Goal: Task Accomplishment & Management: Manage account settings

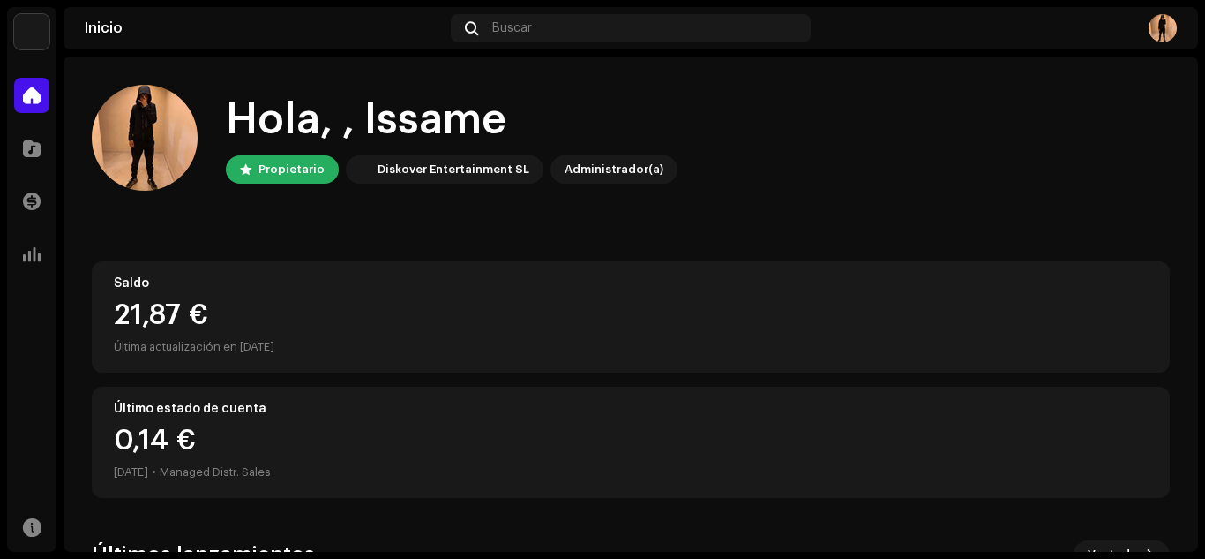
click at [409, 374] on div "Saldo 21,87 € Última actualización en [DATE] Último estado de cuenta 0,14 € [DA…" at bounding box center [631, 379] width 1078 height 236
click at [561, 341] on div "Última actualización en [DATE]" at bounding box center [631, 346] width 1034 height 21
click at [39, 178] on div "Transacciones" at bounding box center [31, 200] width 49 height 49
click at [23, 201] on span at bounding box center [32, 201] width 18 height 14
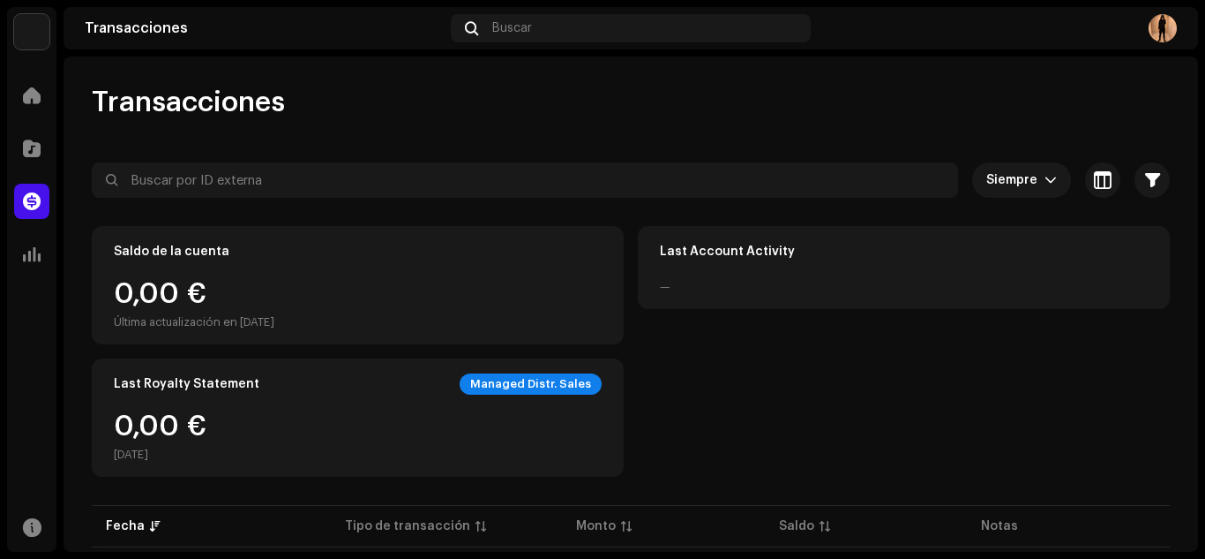
click at [23, 201] on span at bounding box center [32, 201] width 18 height 14
click at [178, 283] on div "21,87 € Última actualización en [DATE]" at bounding box center [194, 304] width 161 height 49
click at [26, 94] on span at bounding box center [32, 95] width 18 height 14
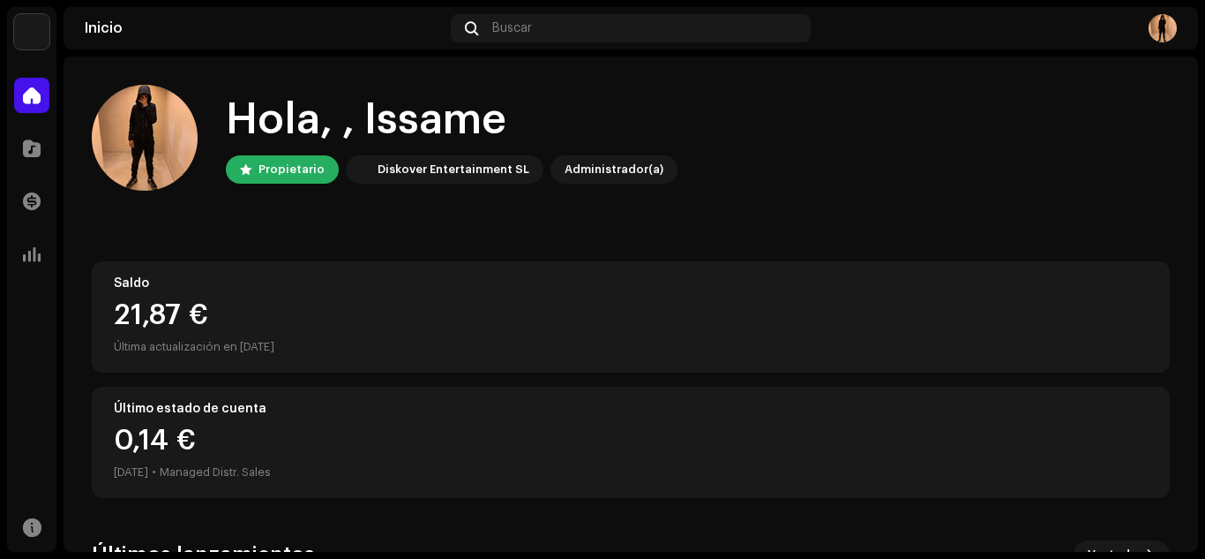
click at [49, 47] on div at bounding box center [31, 31] width 35 height 35
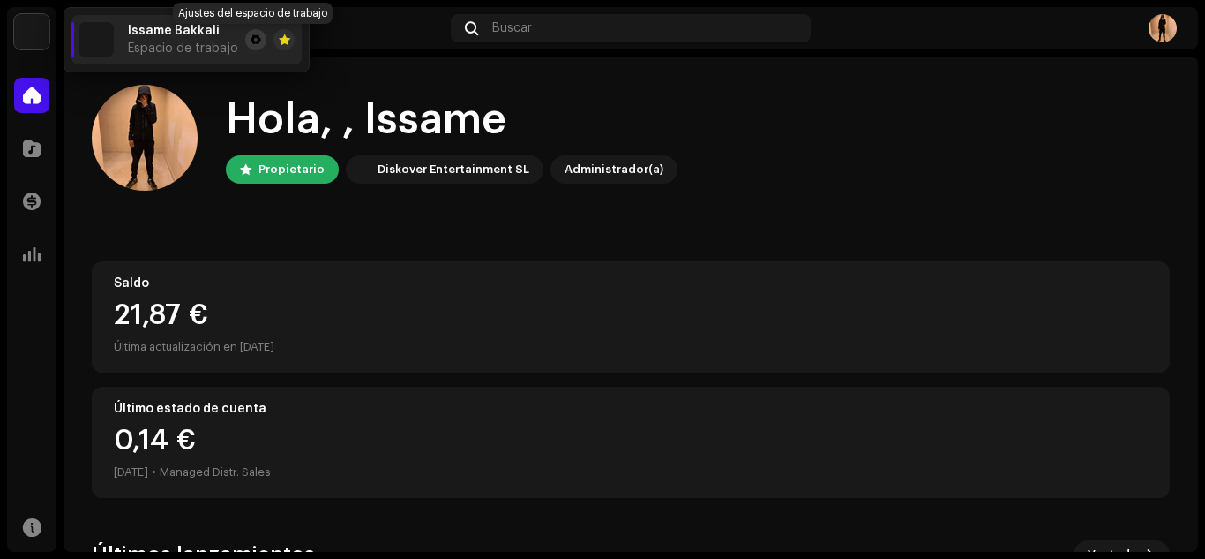
click at [251, 39] on span at bounding box center [256, 40] width 11 height 14
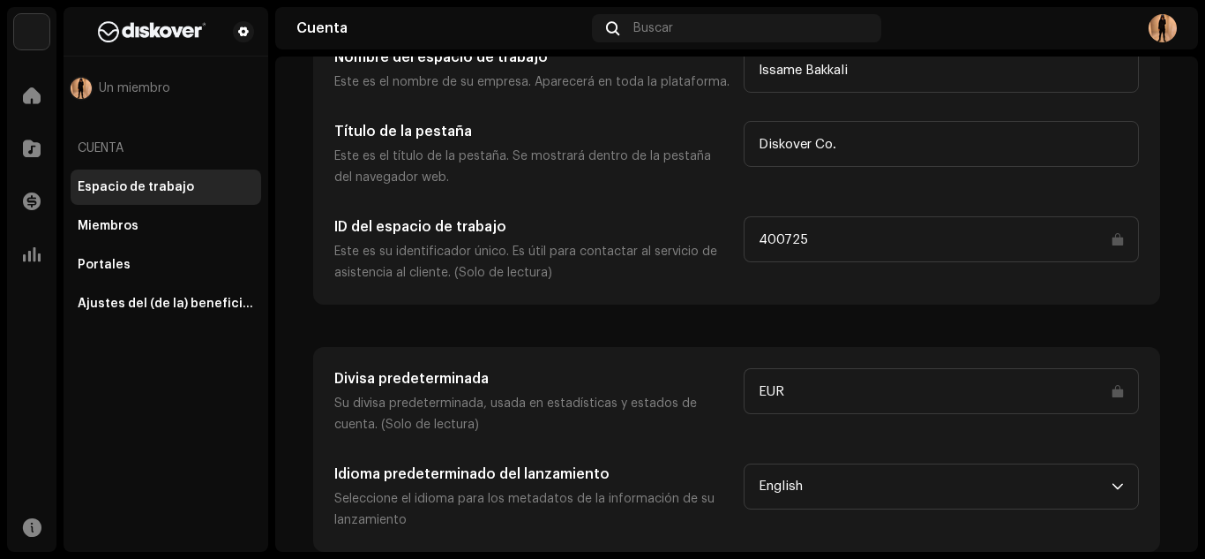
scroll to position [137, 0]
click at [125, 218] on div "Miembros" at bounding box center [166, 225] width 191 height 35
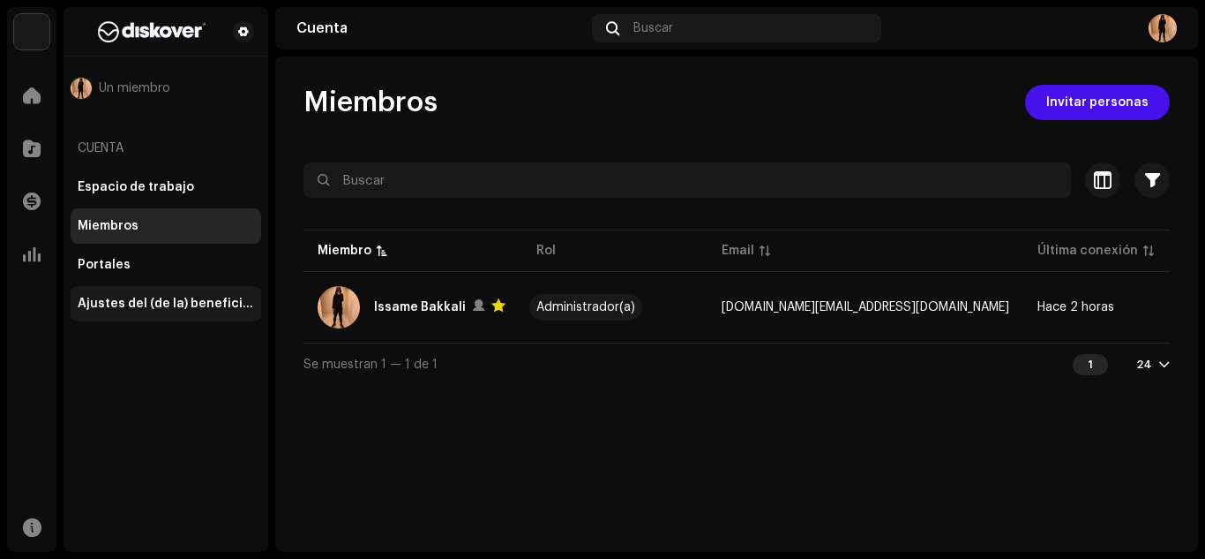
click at [119, 303] on div "Ajustes del (de la) beneficiario(a)" at bounding box center [166, 303] width 176 height 14
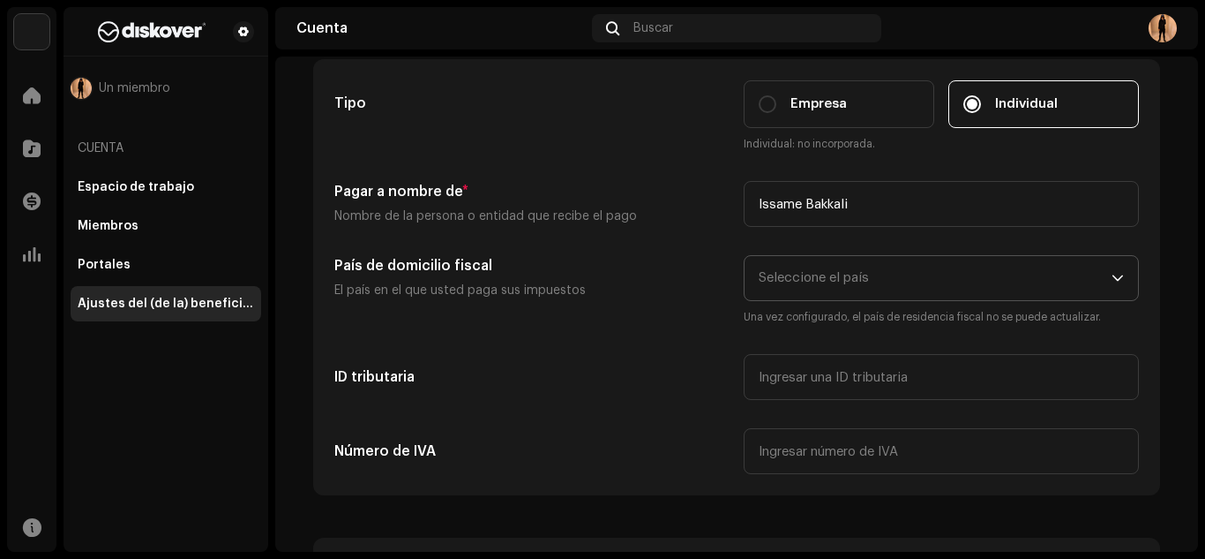
scroll to position [104, 0]
click at [829, 290] on span "Seleccione el país" at bounding box center [935, 277] width 353 height 44
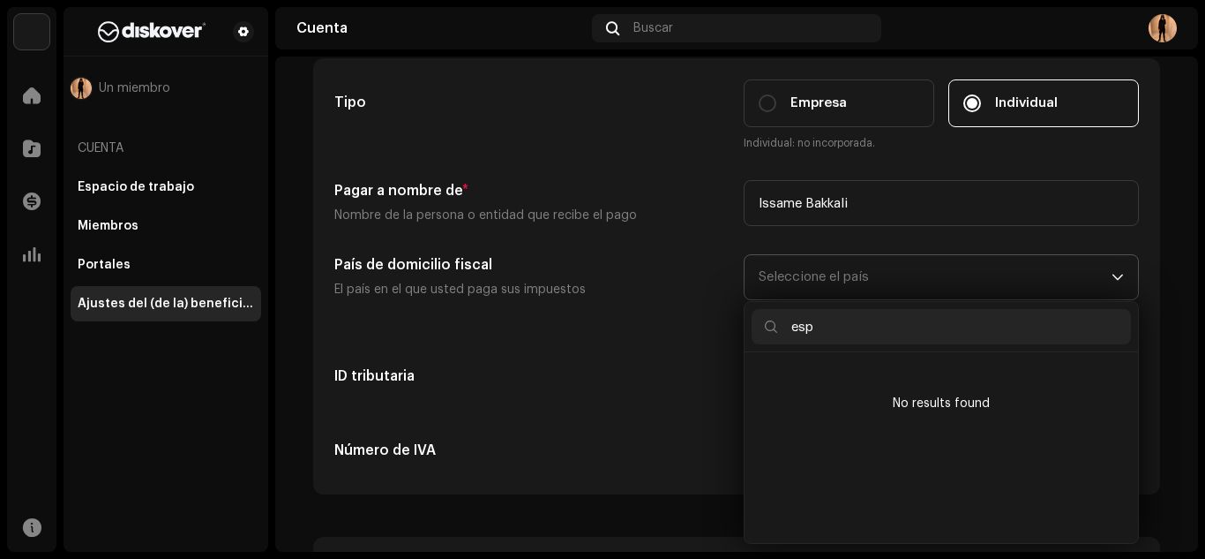
scroll to position [0, 0]
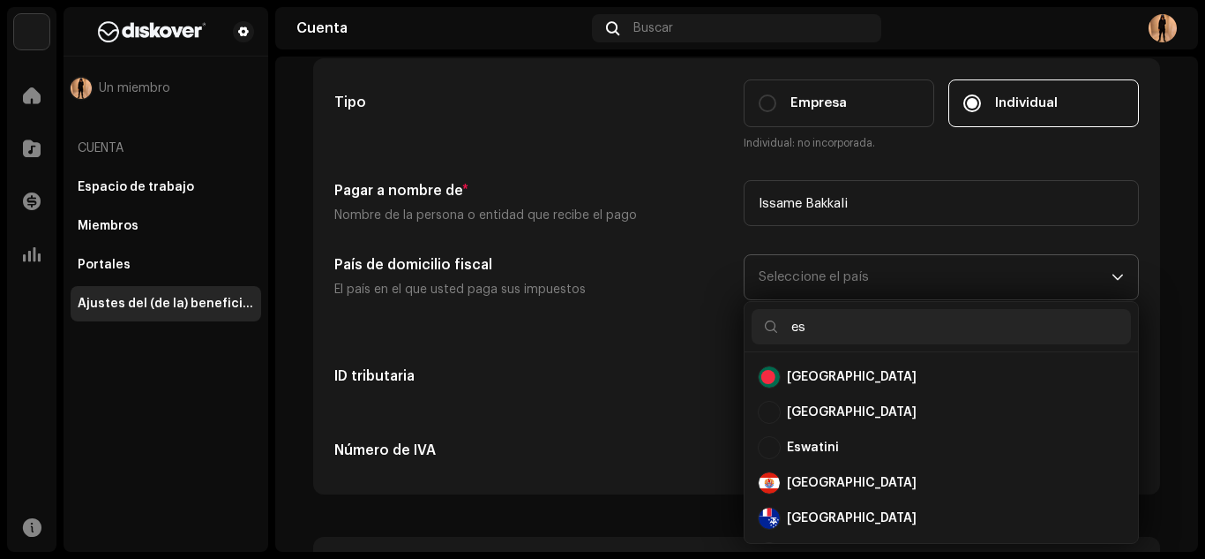
type input "e"
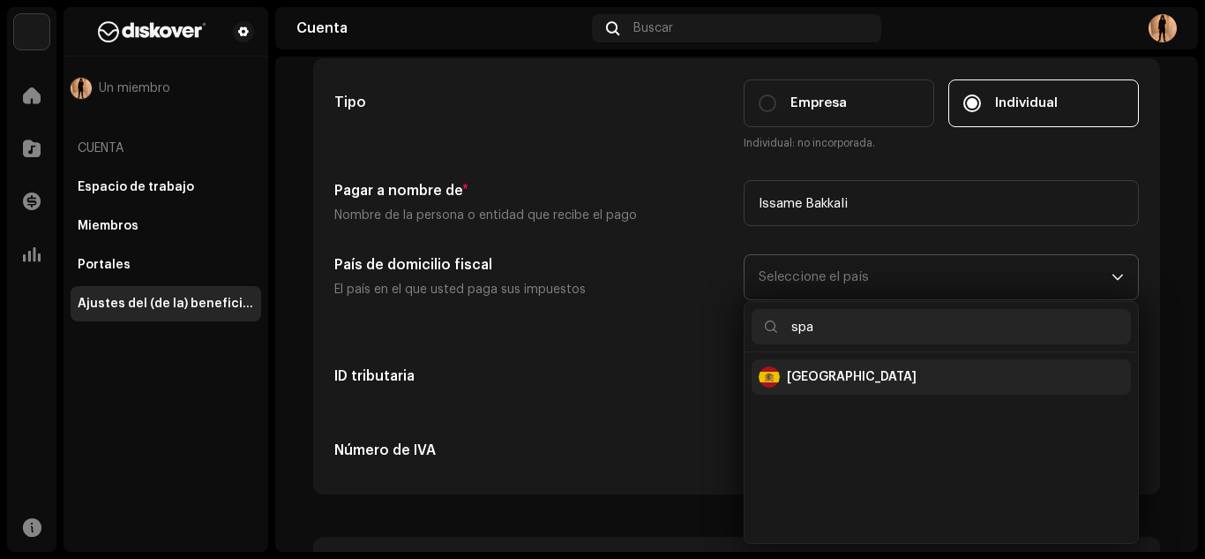
type input "spa"
click at [847, 375] on div "[GEOGRAPHIC_DATA]" at bounding box center [941, 376] width 365 height 21
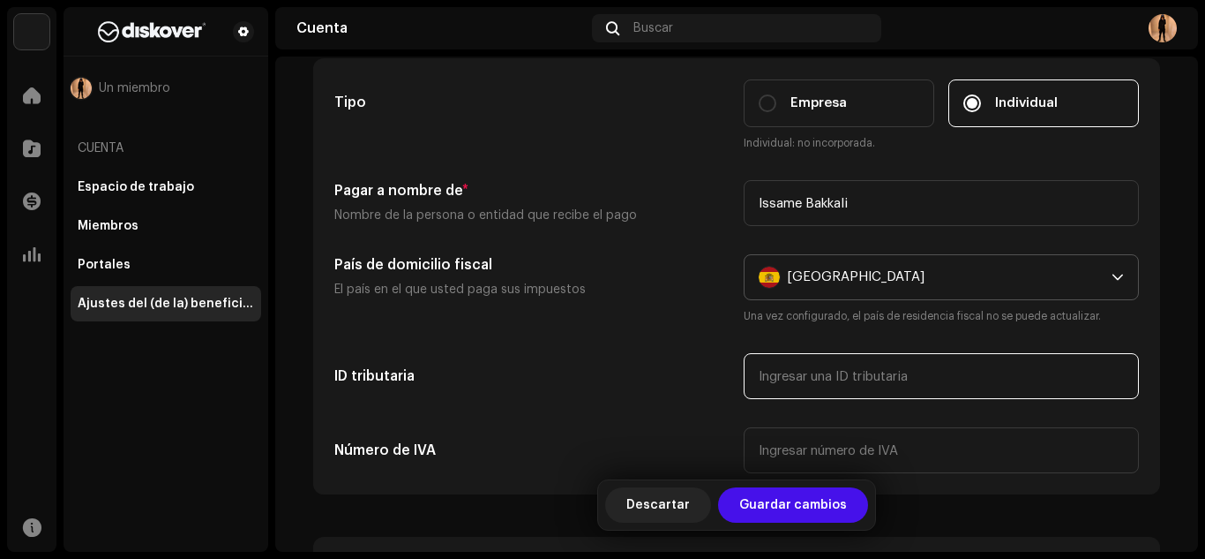
click at [903, 382] on input "text" at bounding box center [941, 376] width 395 height 46
click at [603, 409] on div "Tipo Empresa Individual Individual: no incorporada. Pagar a nombre de * Nombre …" at bounding box center [736, 276] width 805 height 394
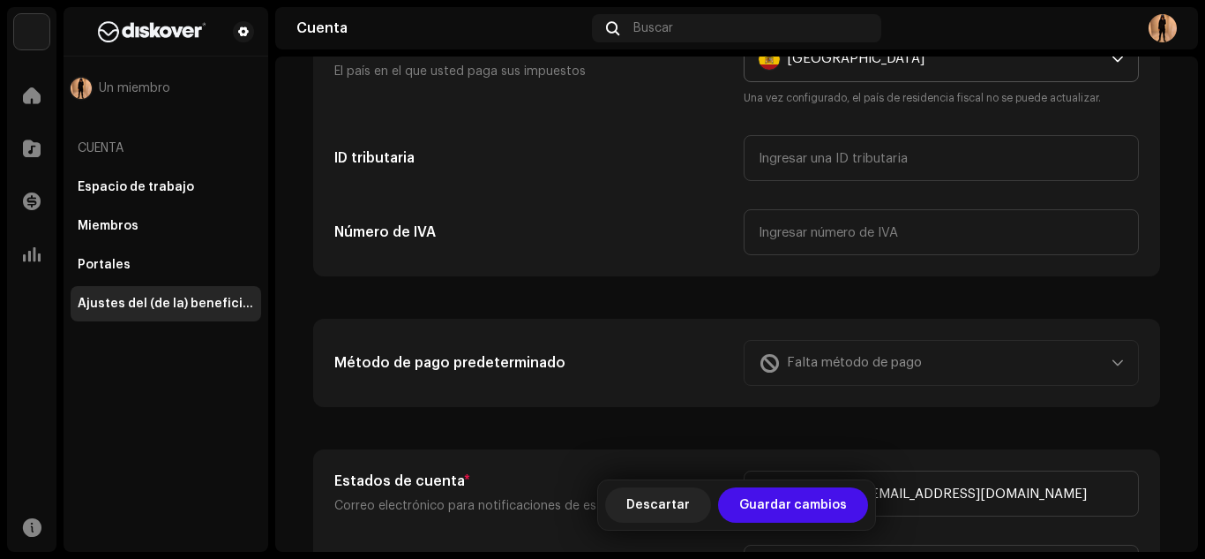
scroll to position [323, 0]
click at [961, 364] on div "Falta método de pago" at bounding box center [941, 362] width 395 height 46
click at [1096, 379] on div "Falta método de pago" at bounding box center [941, 362] width 395 height 46
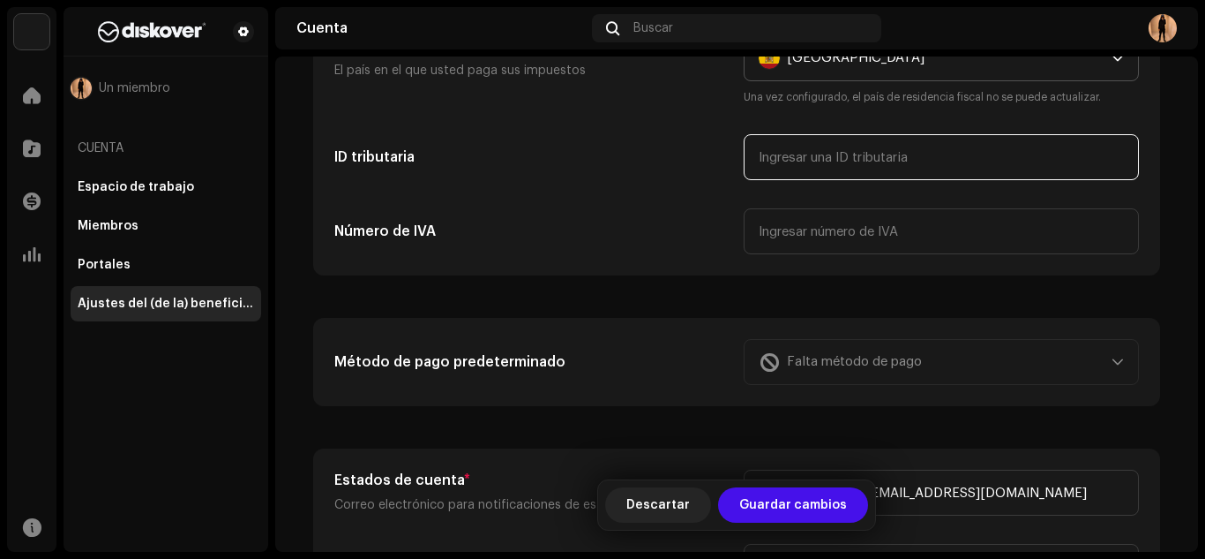
click at [869, 159] on input "text" at bounding box center [941, 157] width 395 height 46
click at [891, 146] on input "text" at bounding box center [941, 157] width 395 height 46
type input "y"
type input "Y8474504F"
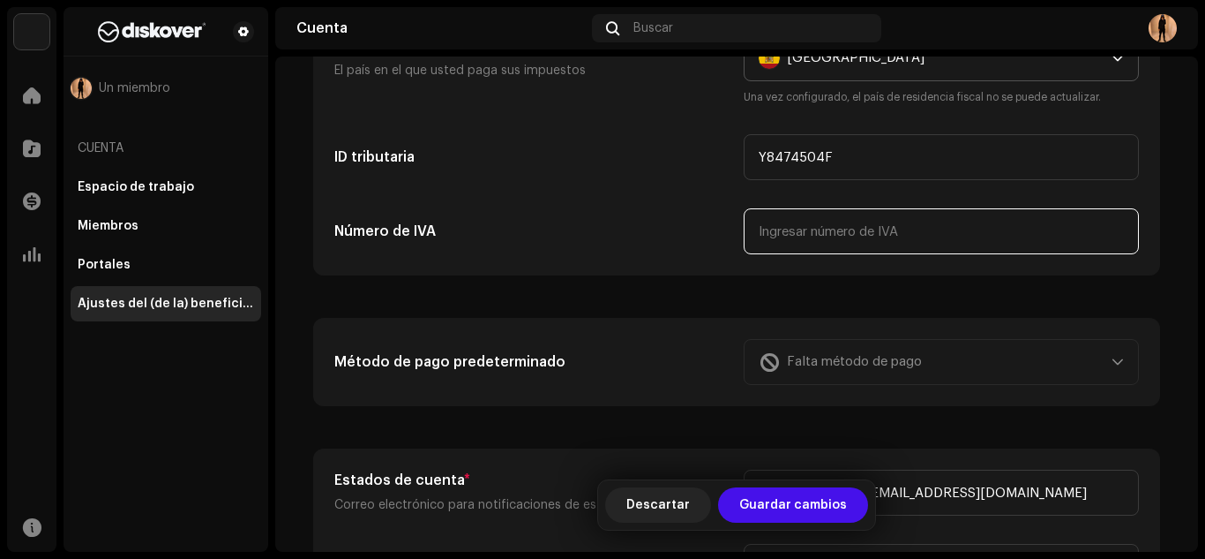
click at [864, 235] on input "text" at bounding box center [941, 231] width 395 height 46
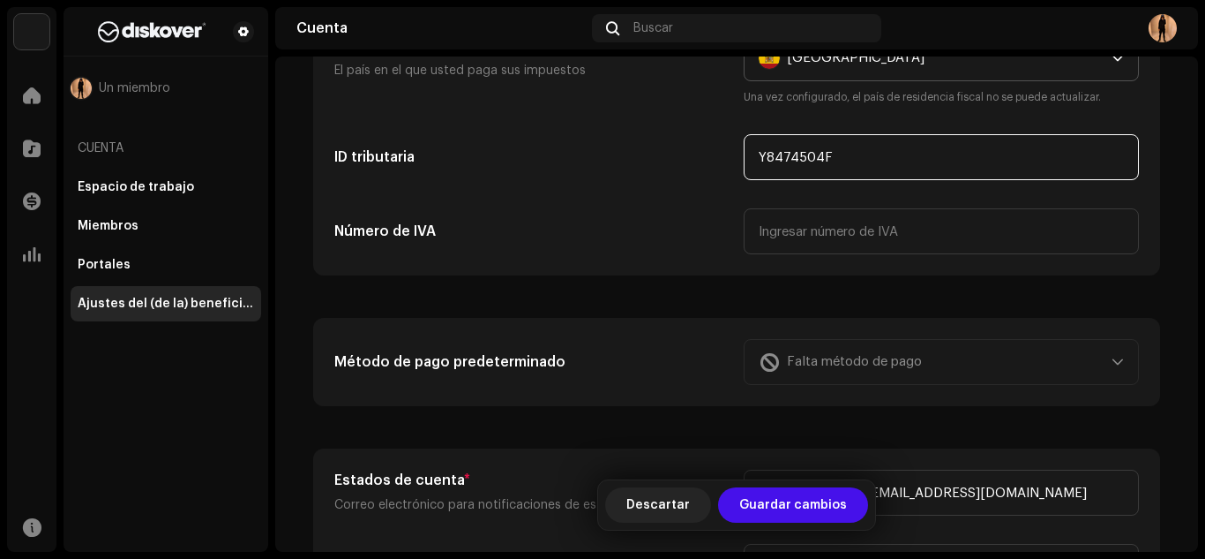
click at [846, 160] on input "Y8474504F" at bounding box center [941, 157] width 395 height 46
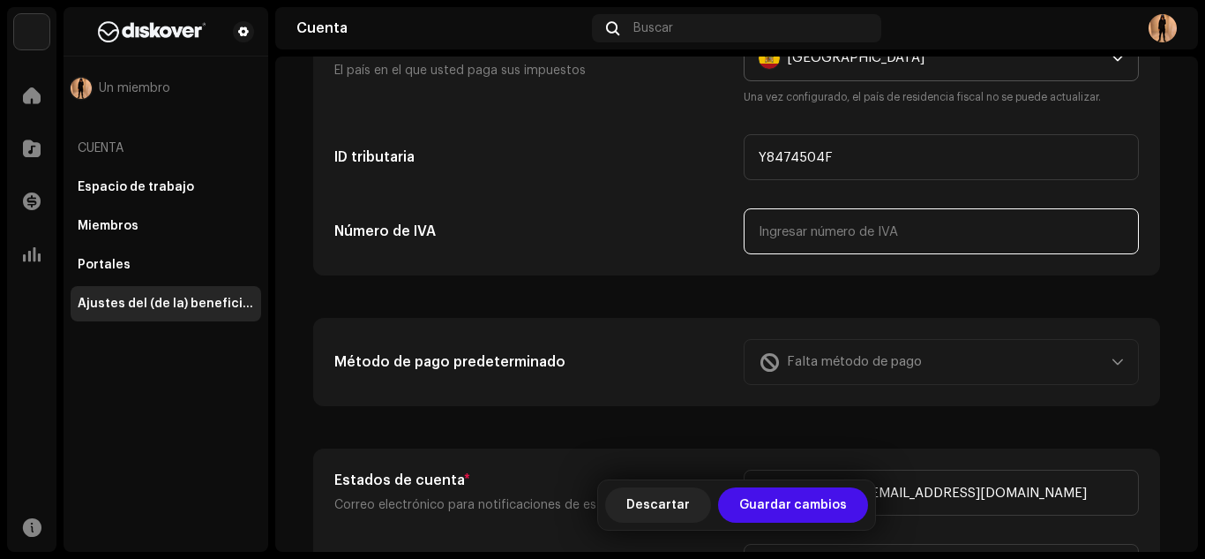
click at [837, 236] on input "text" at bounding box center [941, 231] width 395 height 46
paste input "Y8474504F"
type input "Y8474504F"
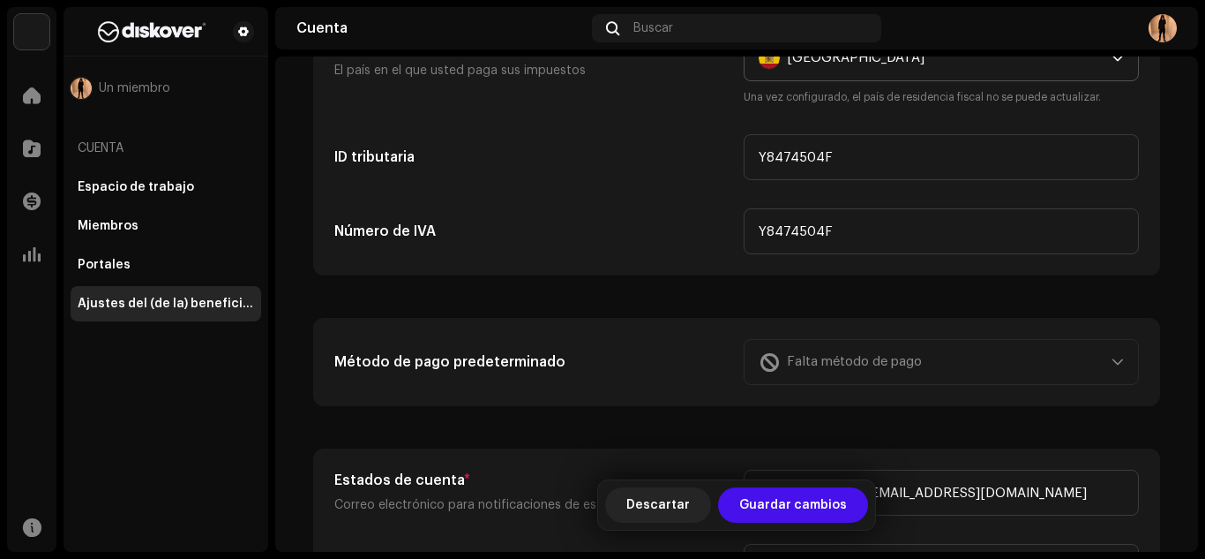
click at [877, 367] on div "Falta método de pago" at bounding box center [941, 362] width 395 height 46
click at [762, 367] on div "Falta método de pago" at bounding box center [941, 362] width 395 height 46
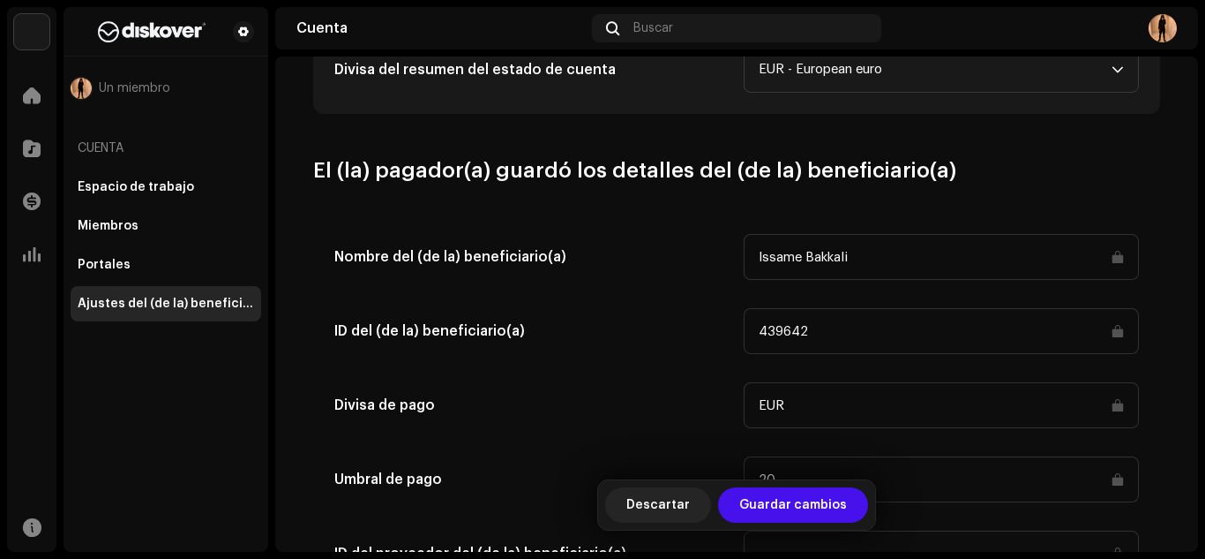
scroll to position [908, 0]
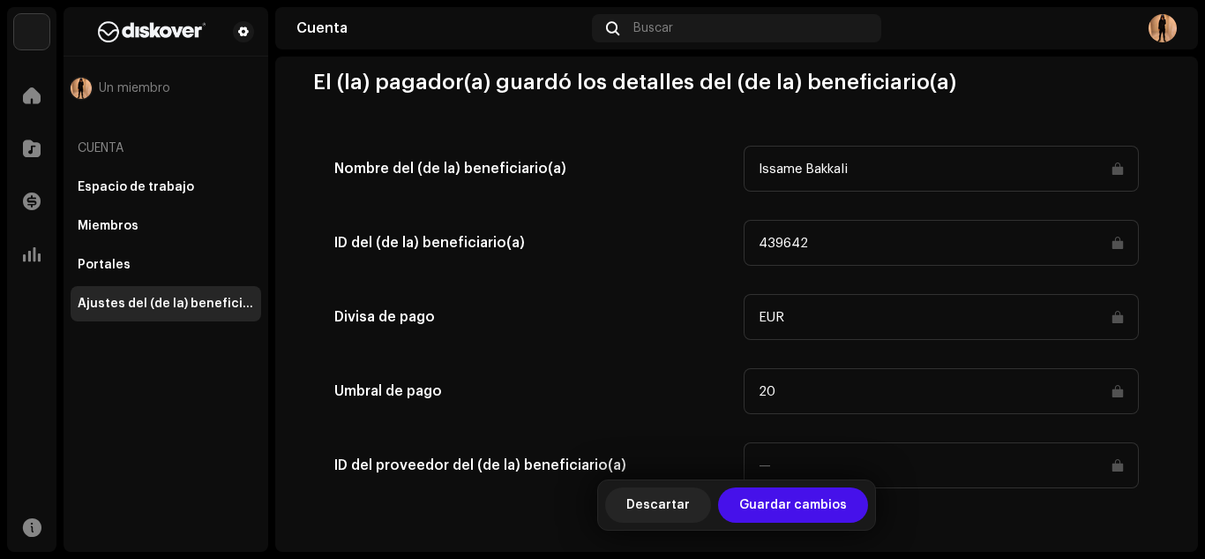
click at [876, 452] on input at bounding box center [941, 465] width 395 height 46
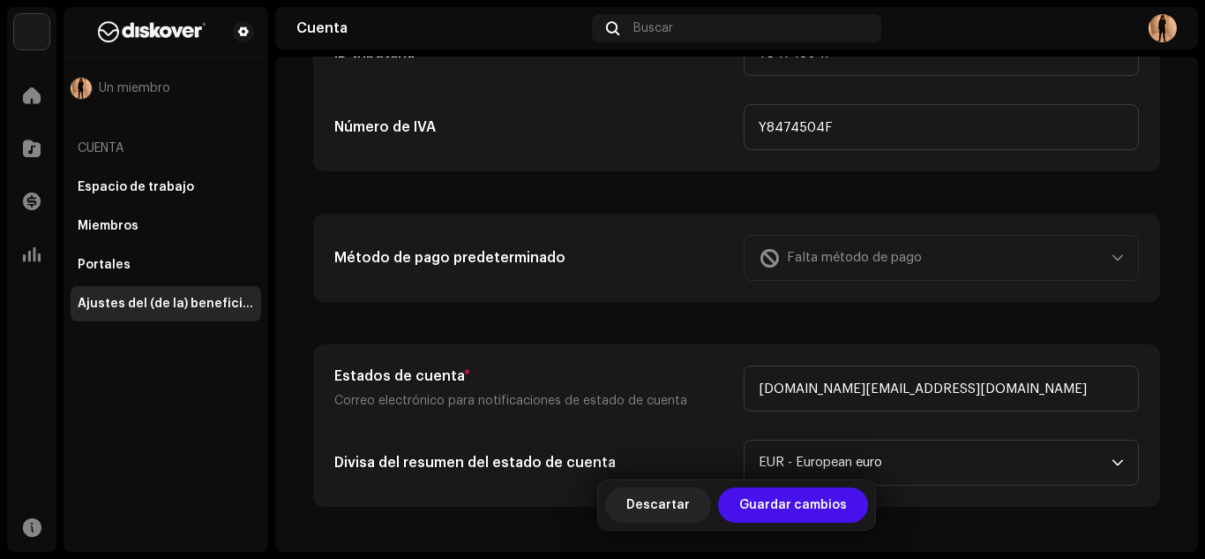
scroll to position [401, 0]
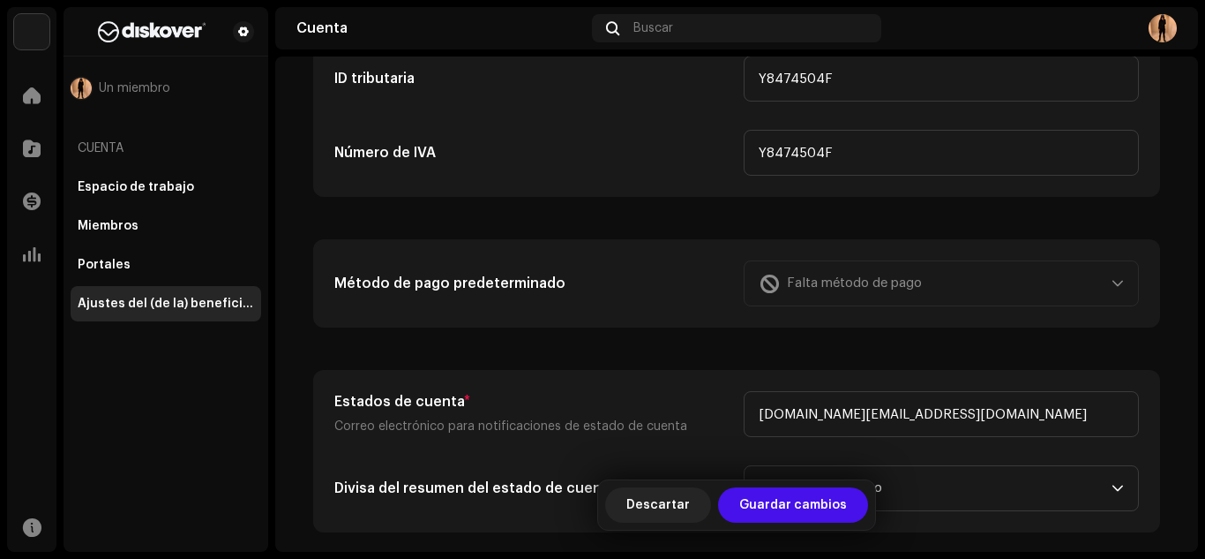
click at [1116, 285] on div "Falta método de pago" at bounding box center [941, 283] width 395 height 46
click at [479, 281] on h5 "Método de pago predeterminado" at bounding box center [531, 283] width 395 height 21
click at [949, 296] on div "Falta método de pago" at bounding box center [941, 283] width 395 height 46
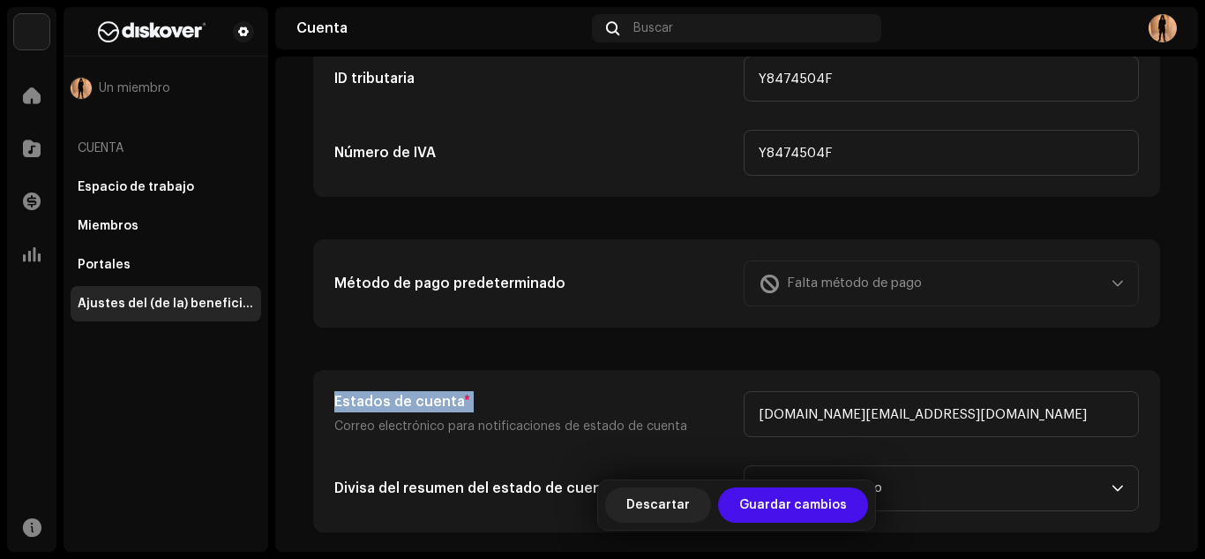
click at [949, 296] on div "Falta método de pago" at bounding box center [941, 283] width 395 height 46
click at [820, 503] on span "Guardar cambios" at bounding box center [793, 504] width 108 height 35
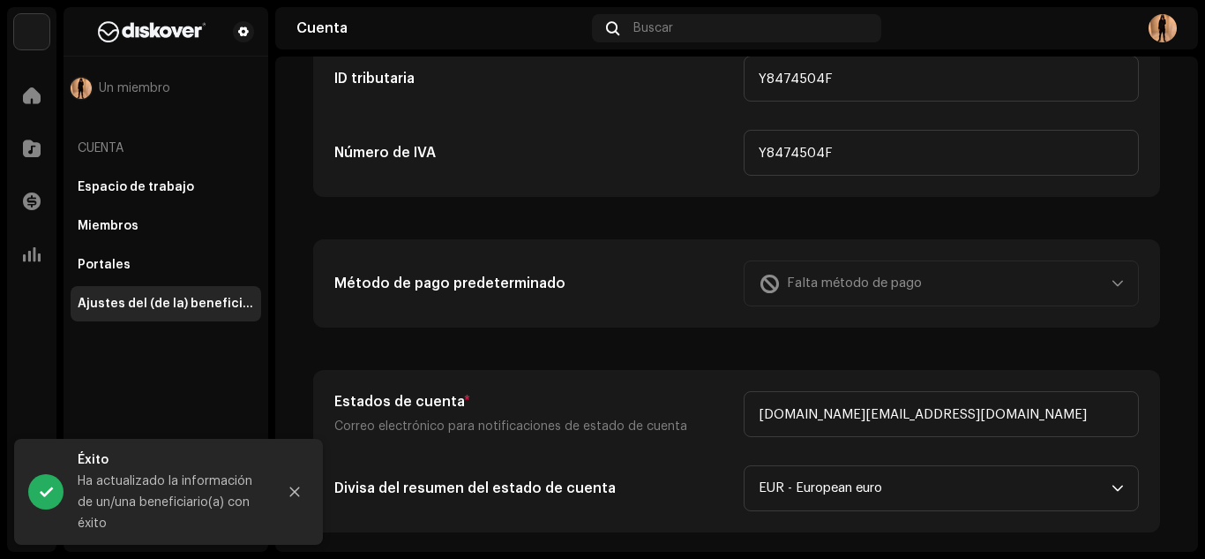
click at [866, 280] on div "Falta método de pago" at bounding box center [941, 283] width 395 height 46
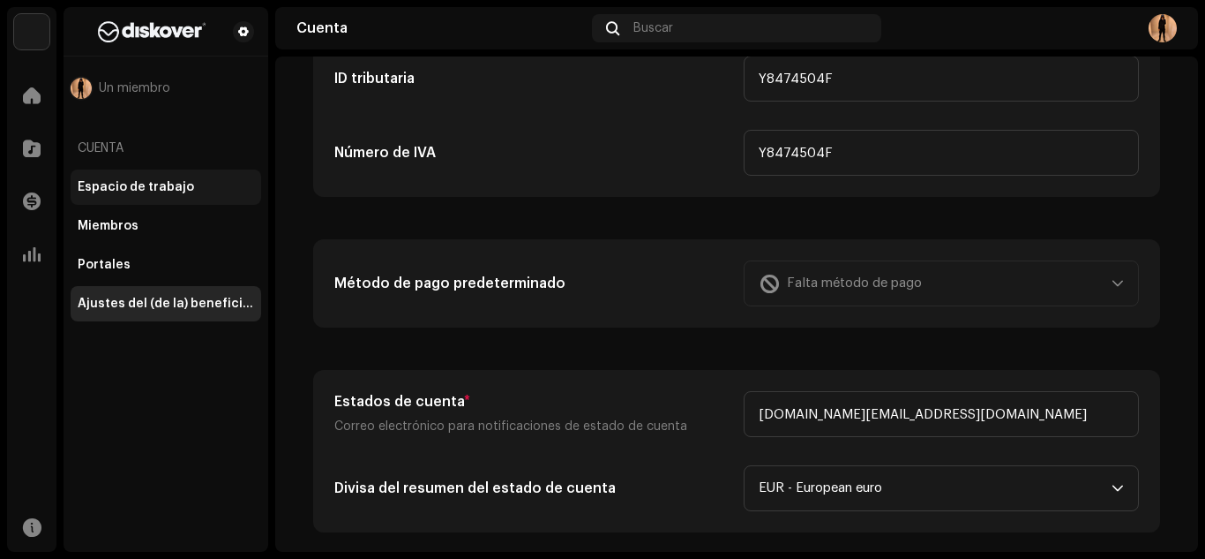
click at [159, 190] on div "Espacio de trabajo" at bounding box center [136, 187] width 116 height 14
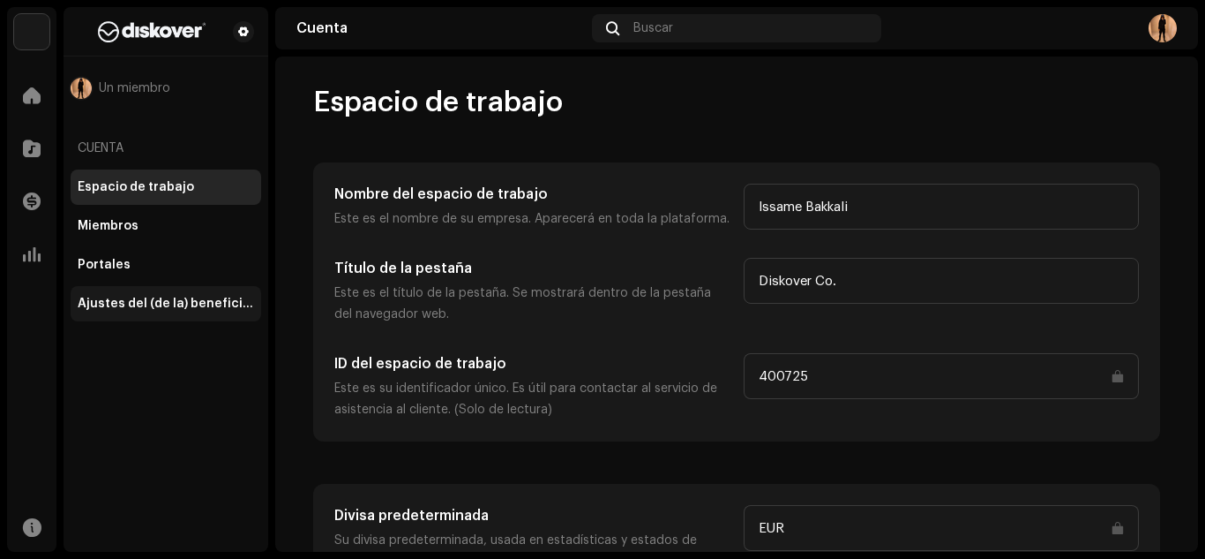
click at [189, 290] on div "Ajustes del (de la) beneficiario(a)" at bounding box center [166, 303] width 191 height 35
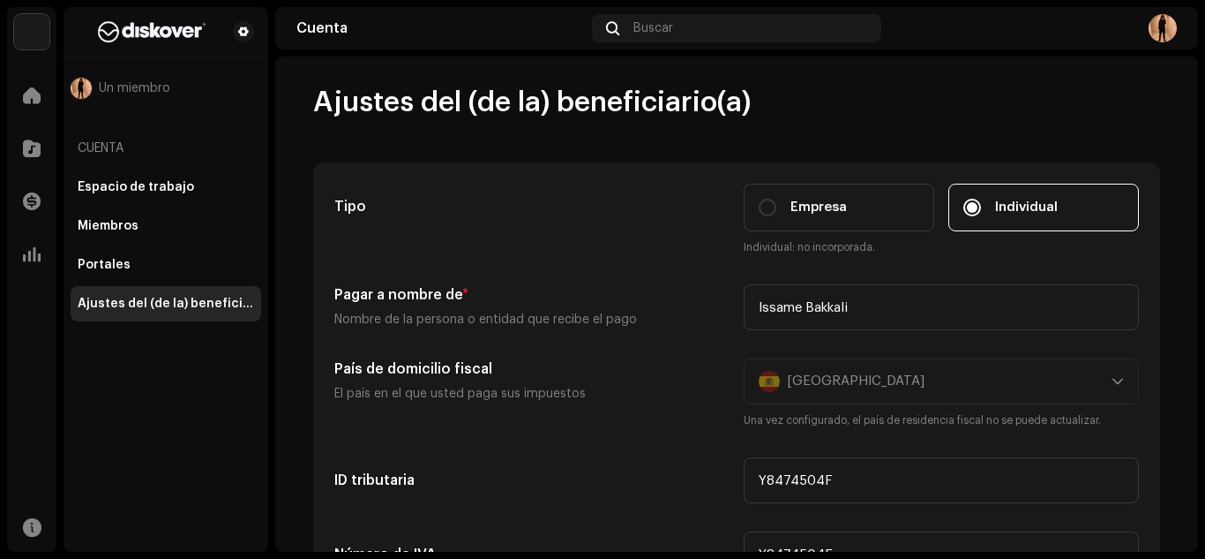
click at [189, 290] on div "Ajustes del (de la) beneficiario(a)" at bounding box center [166, 303] width 191 height 35
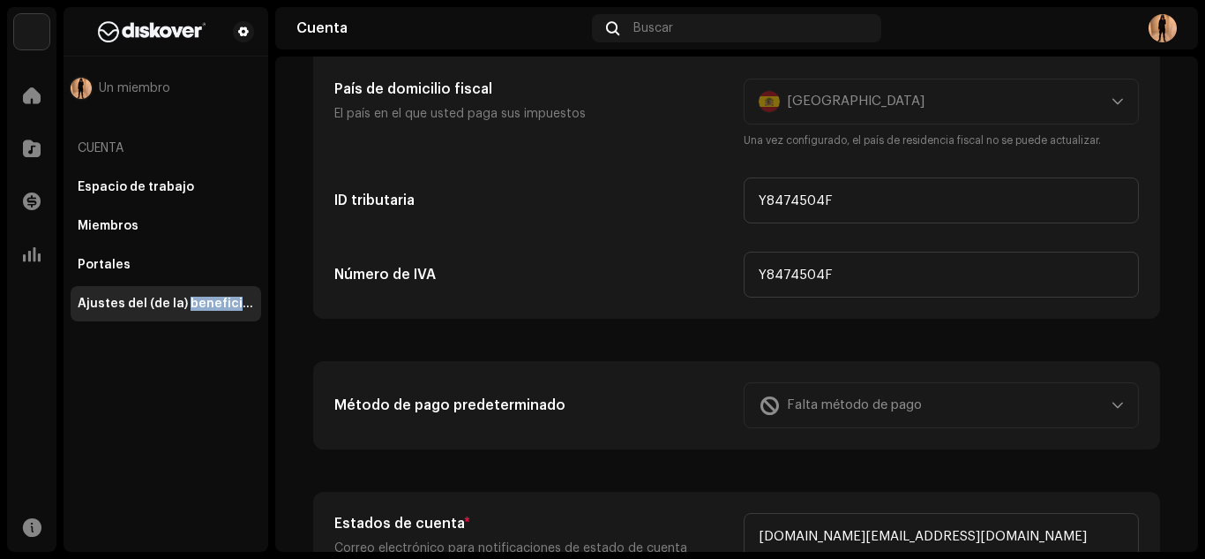
scroll to position [547, 0]
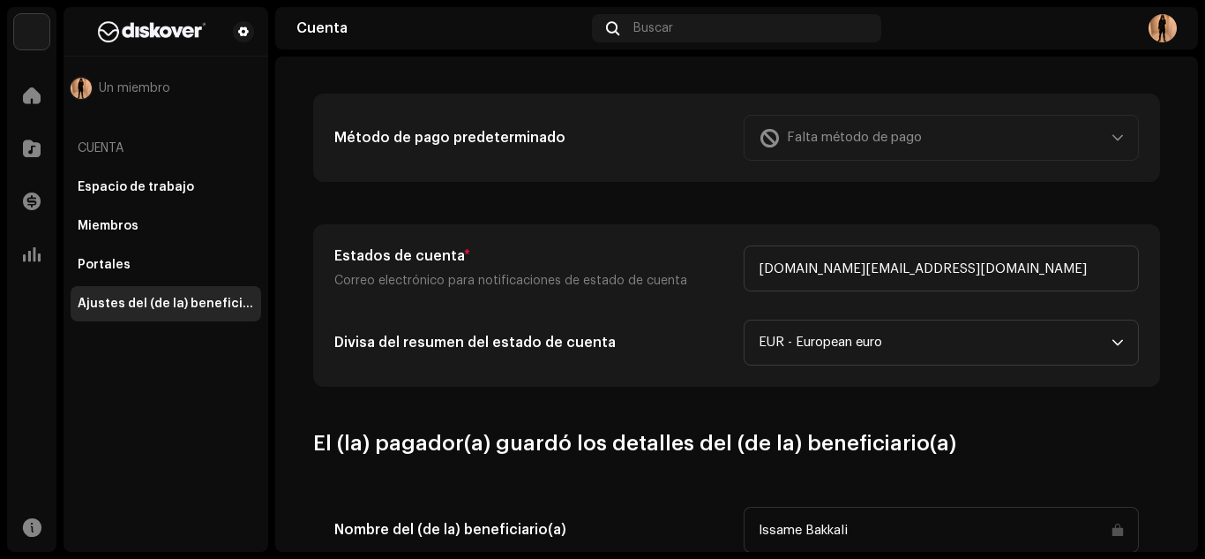
click at [1107, 140] on div "Falta método de pago" at bounding box center [941, 138] width 395 height 46
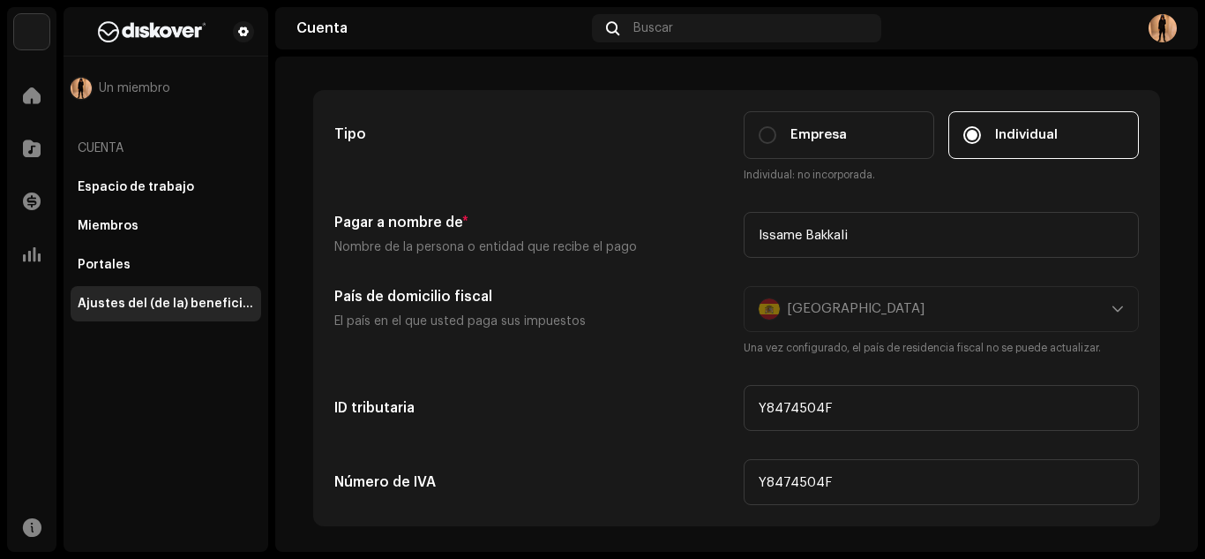
scroll to position [0, 0]
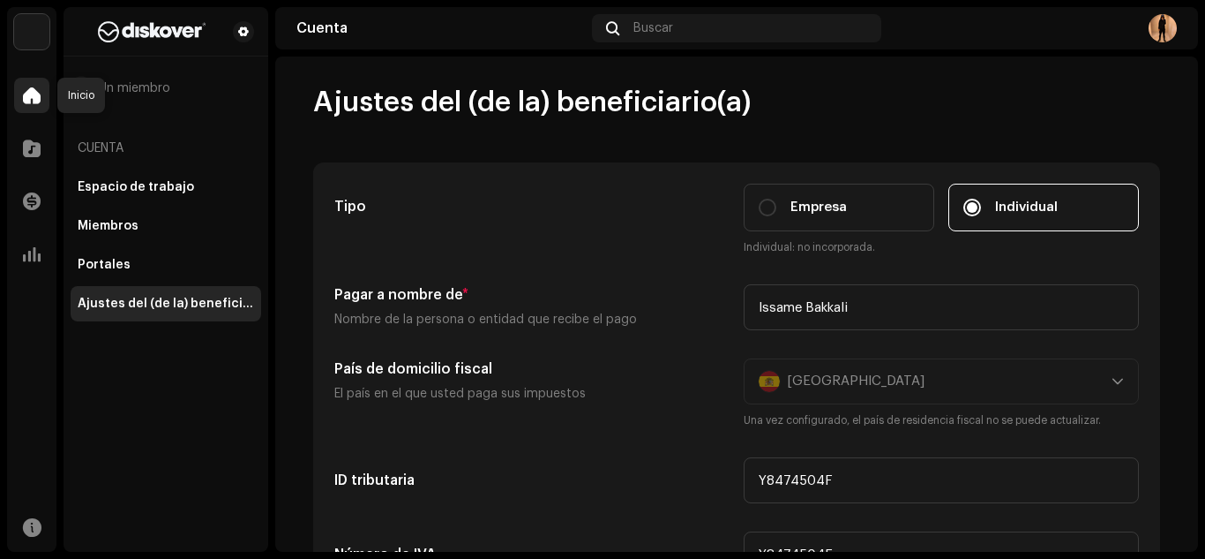
click at [34, 95] on span at bounding box center [32, 95] width 18 height 14
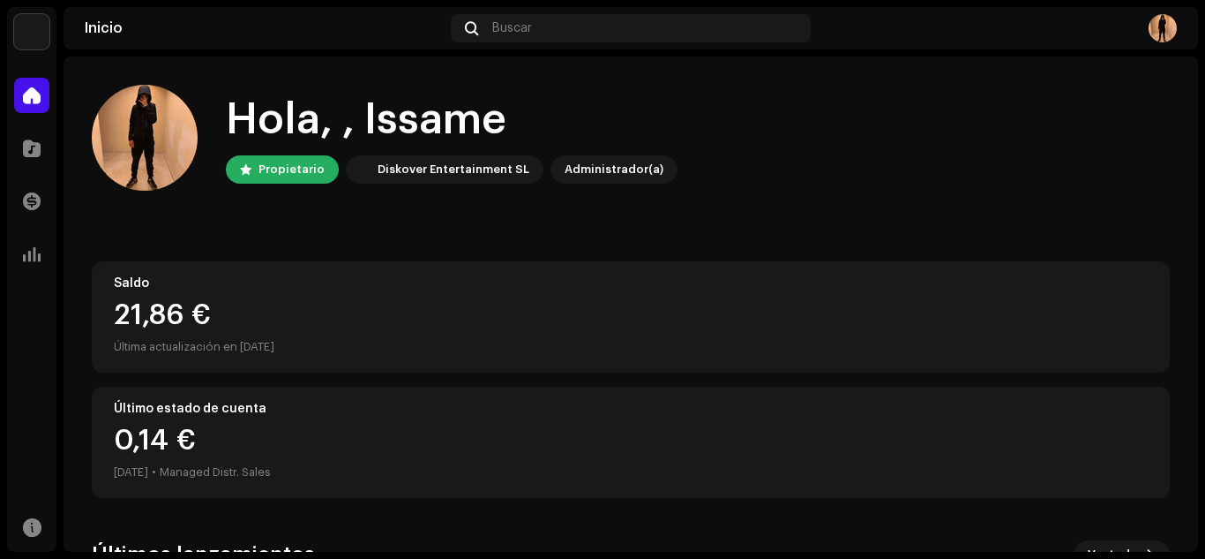
click at [266, 347] on div "Última actualización en [DATE]" at bounding box center [631, 346] width 1034 height 21
click at [177, 308] on div "21,87 €" at bounding box center [631, 315] width 1034 height 28
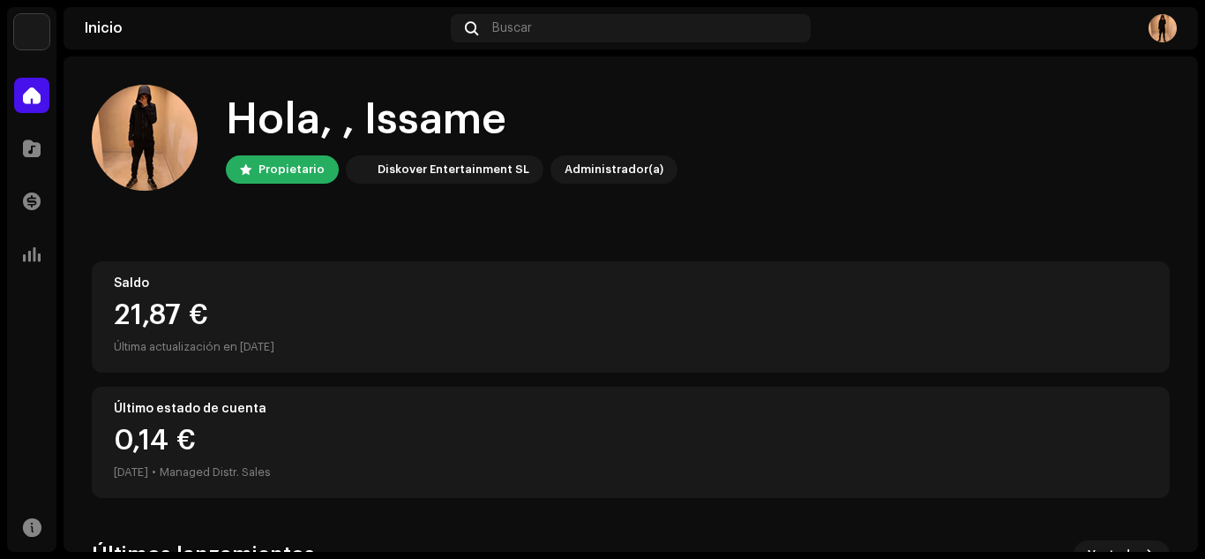
click at [46, 32] on img at bounding box center [31, 31] width 35 height 35
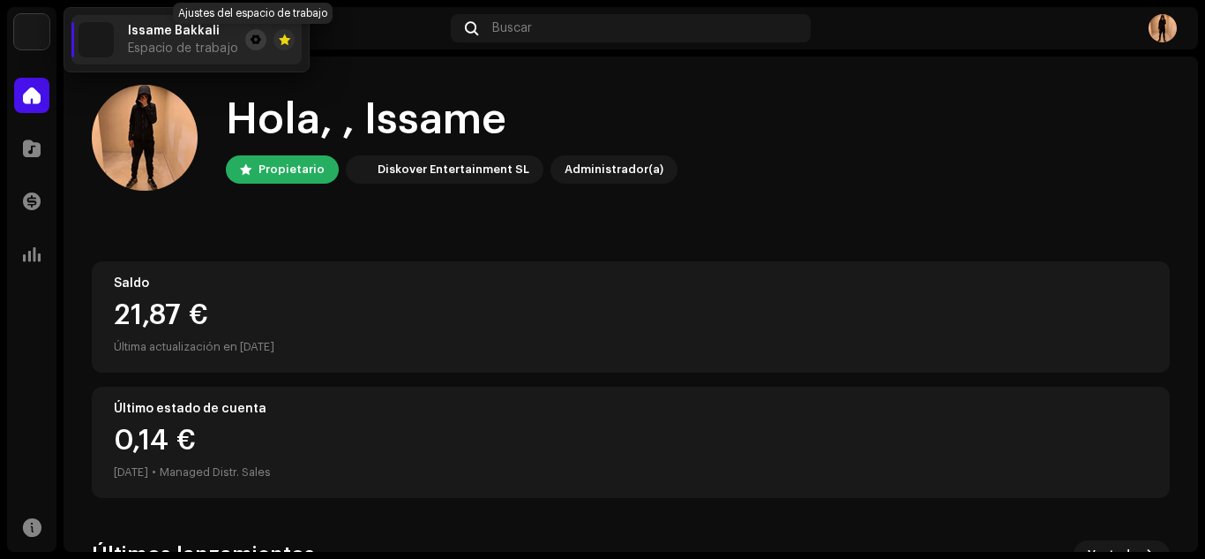
click at [245, 38] on button at bounding box center [255, 39] width 21 height 21
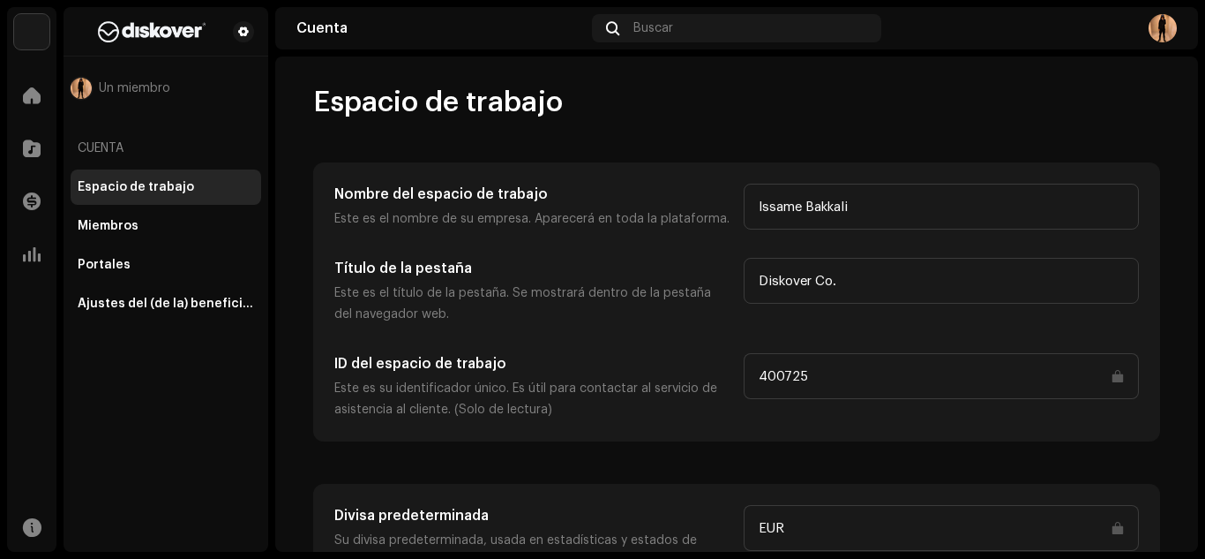
scroll to position [137, 0]
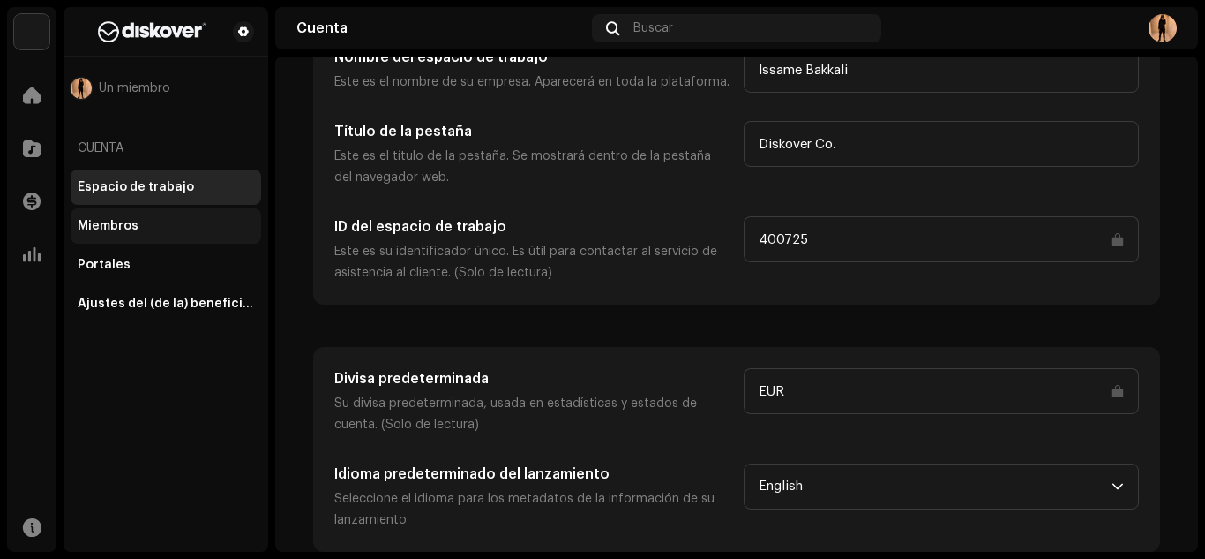
click at [147, 235] on div "Miembros" at bounding box center [166, 225] width 191 height 35
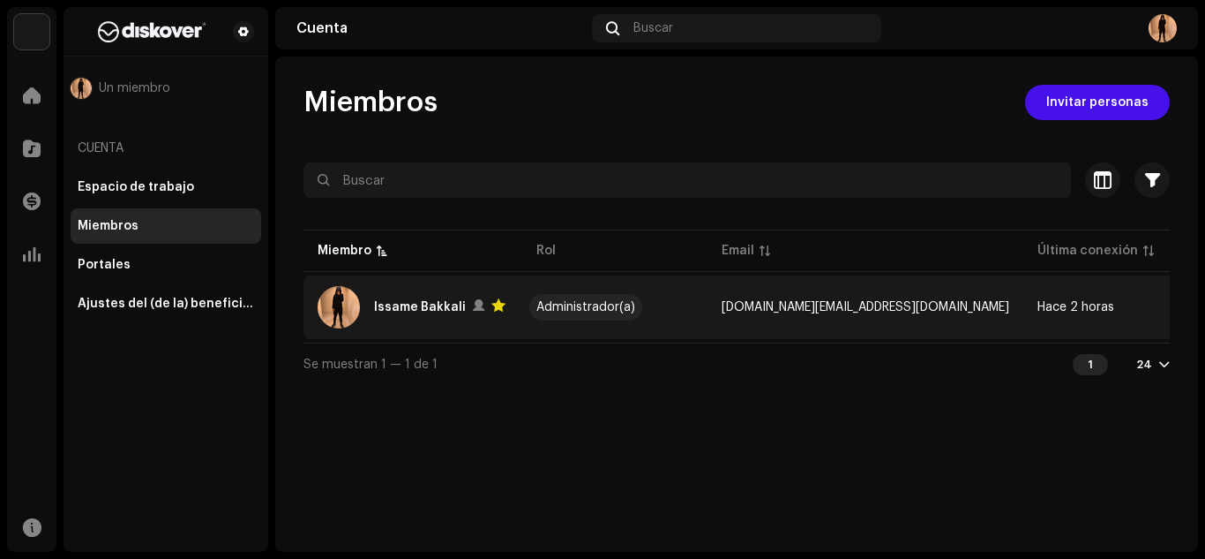
click at [1038, 308] on span "Hace 2 horas" at bounding box center [1076, 307] width 77 height 12
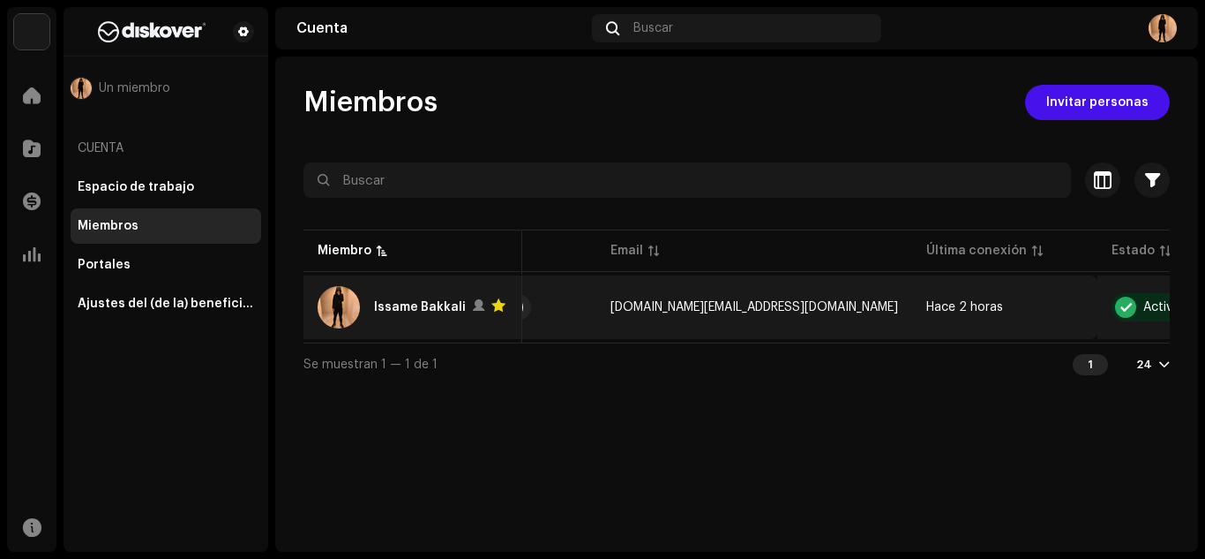
click at [912, 289] on td "Hace 2 horas" at bounding box center [1004, 307] width 185 height 64
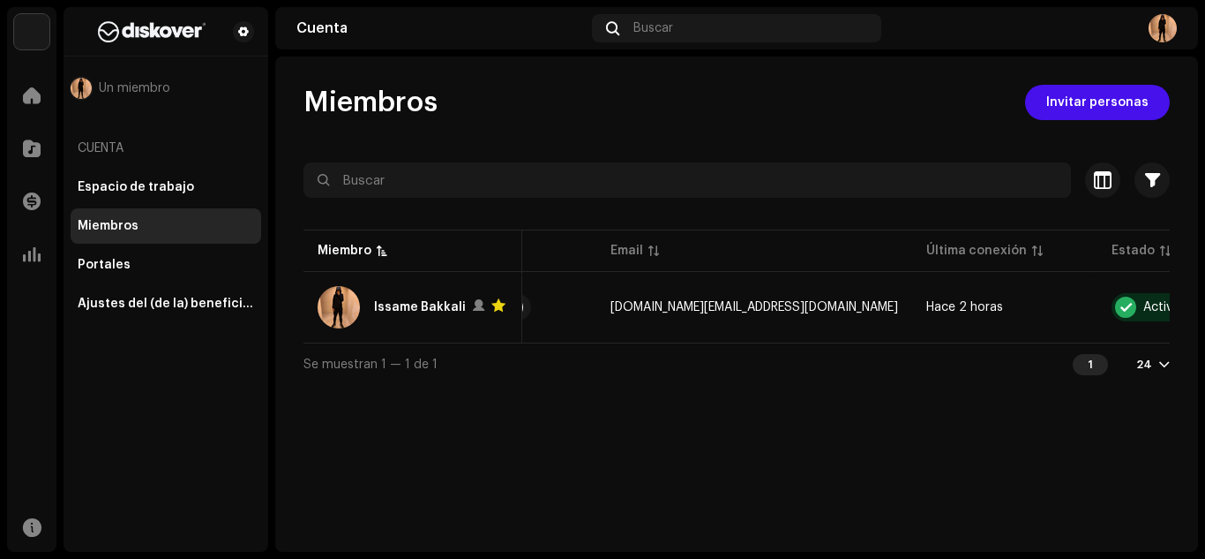
click at [1081, 374] on div "1" at bounding box center [1090, 364] width 35 height 21
click at [1167, 371] on div at bounding box center [1164, 364] width 11 height 14
click at [1109, 465] on div "72" at bounding box center [1126, 474] width 72 height 35
click at [151, 266] on div "Portales" at bounding box center [166, 265] width 176 height 14
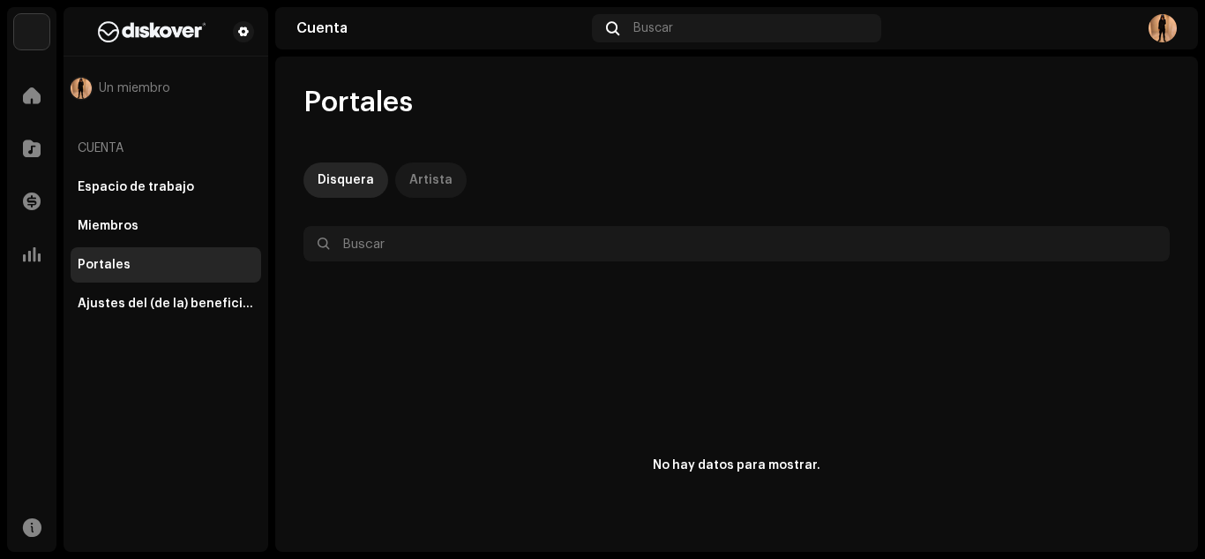
click at [431, 174] on div "Artista" at bounding box center [430, 179] width 43 height 35
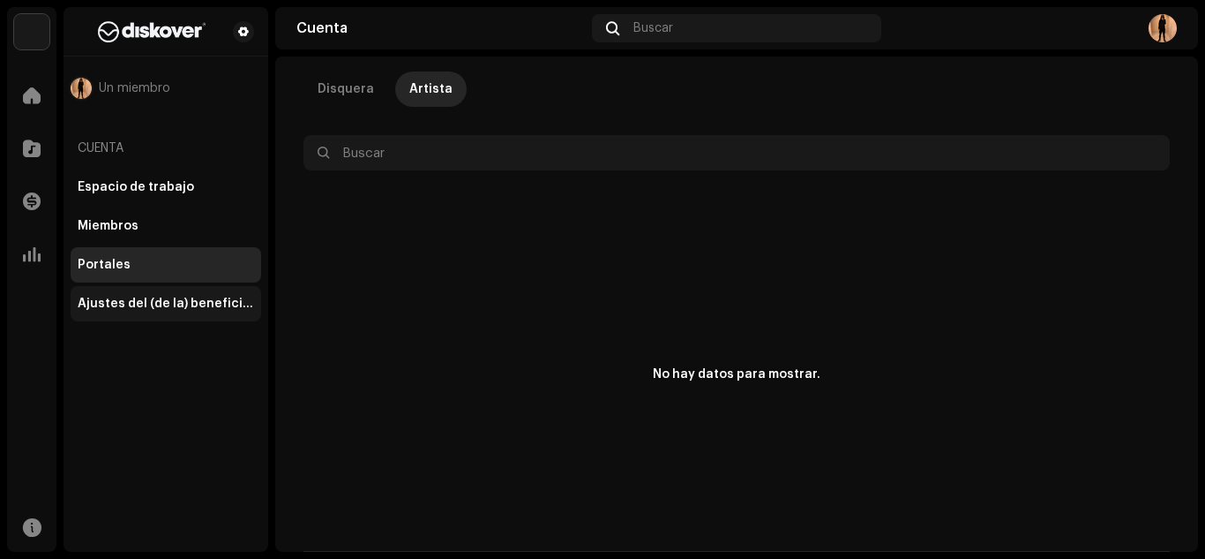
click at [235, 303] on div "Ajustes del (de la) beneficiario(a)" at bounding box center [166, 303] width 176 height 14
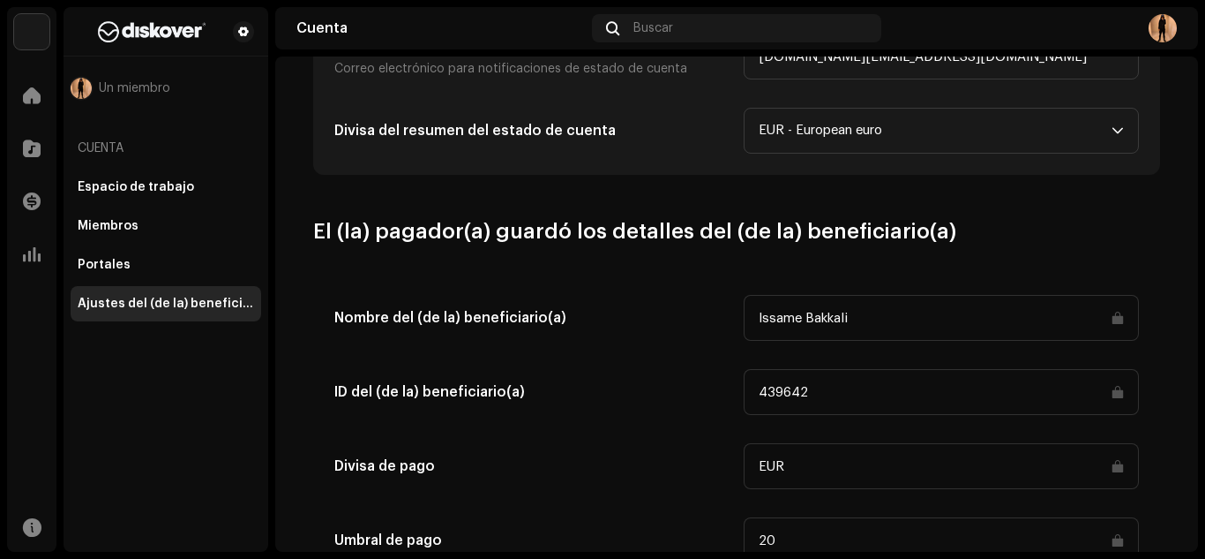
scroll to position [908, 0]
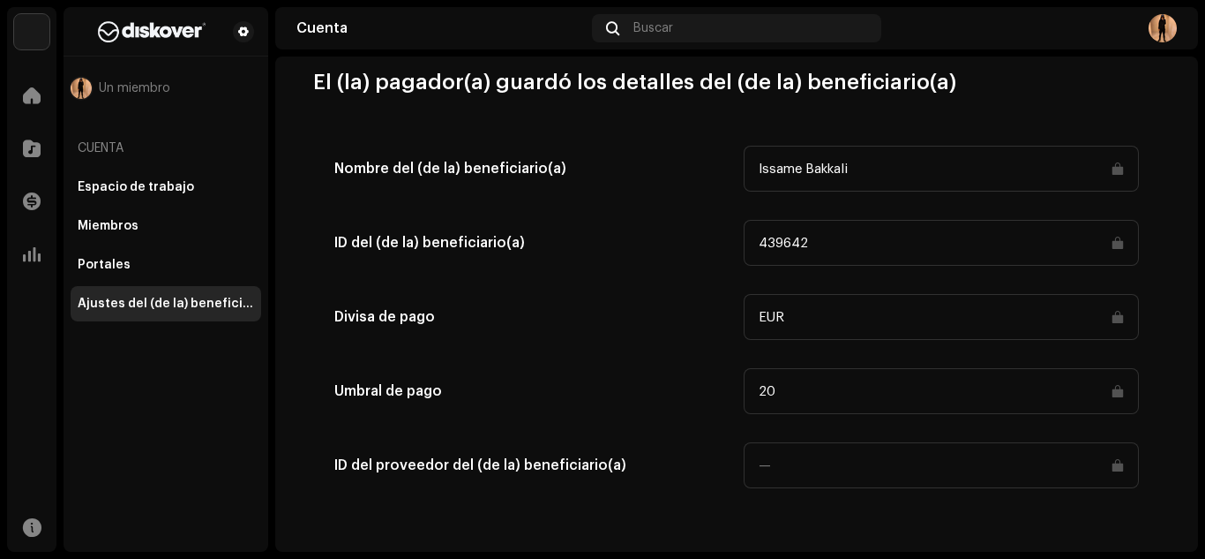
click at [934, 398] on input "20" at bounding box center [941, 391] width 395 height 46
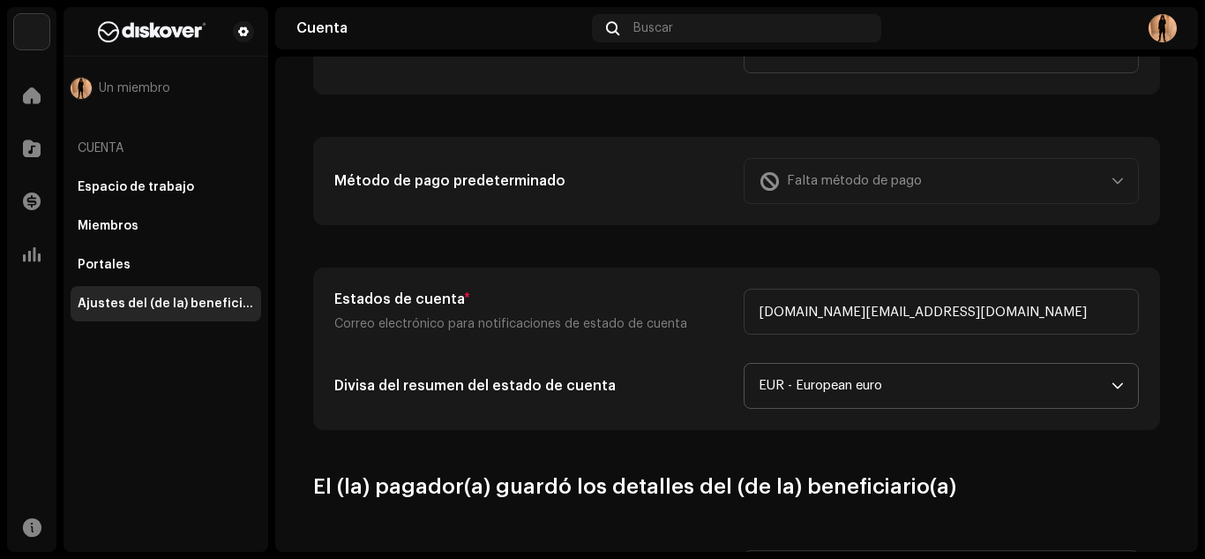
scroll to position [496, 0]
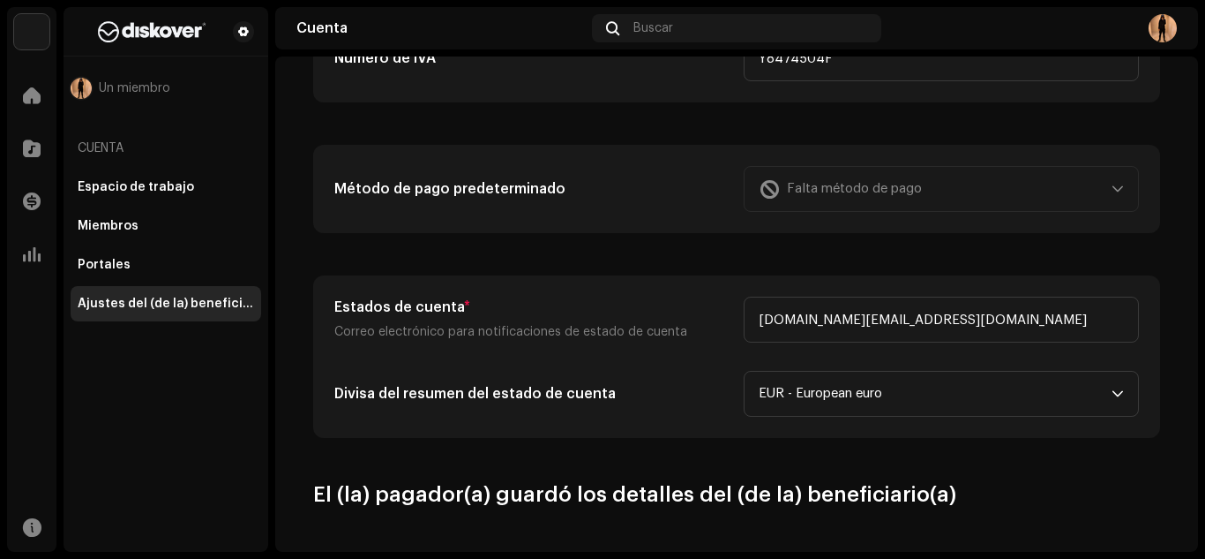
click at [932, 172] on div "Falta método de pago" at bounding box center [941, 189] width 395 height 46
click at [962, 191] on div "Falta método de pago" at bounding box center [941, 189] width 395 height 46
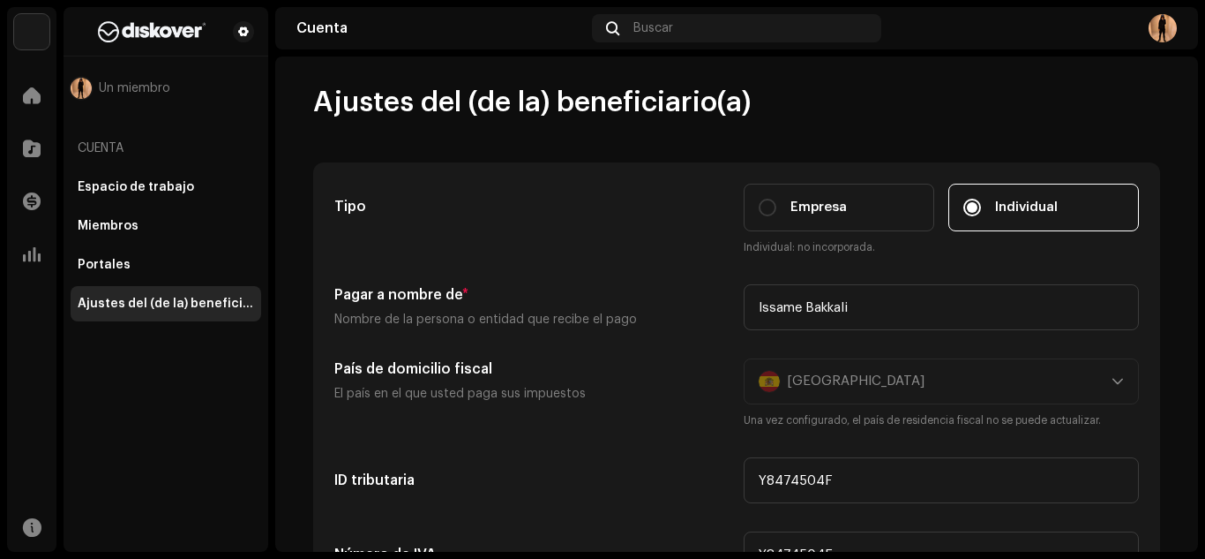
click at [139, 83] on span "Un miembro" at bounding box center [134, 88] width 71 height 14
click at [37, 81] on div at bounding box center [31, 95] width 35 height 35
